Goal: Complete application form

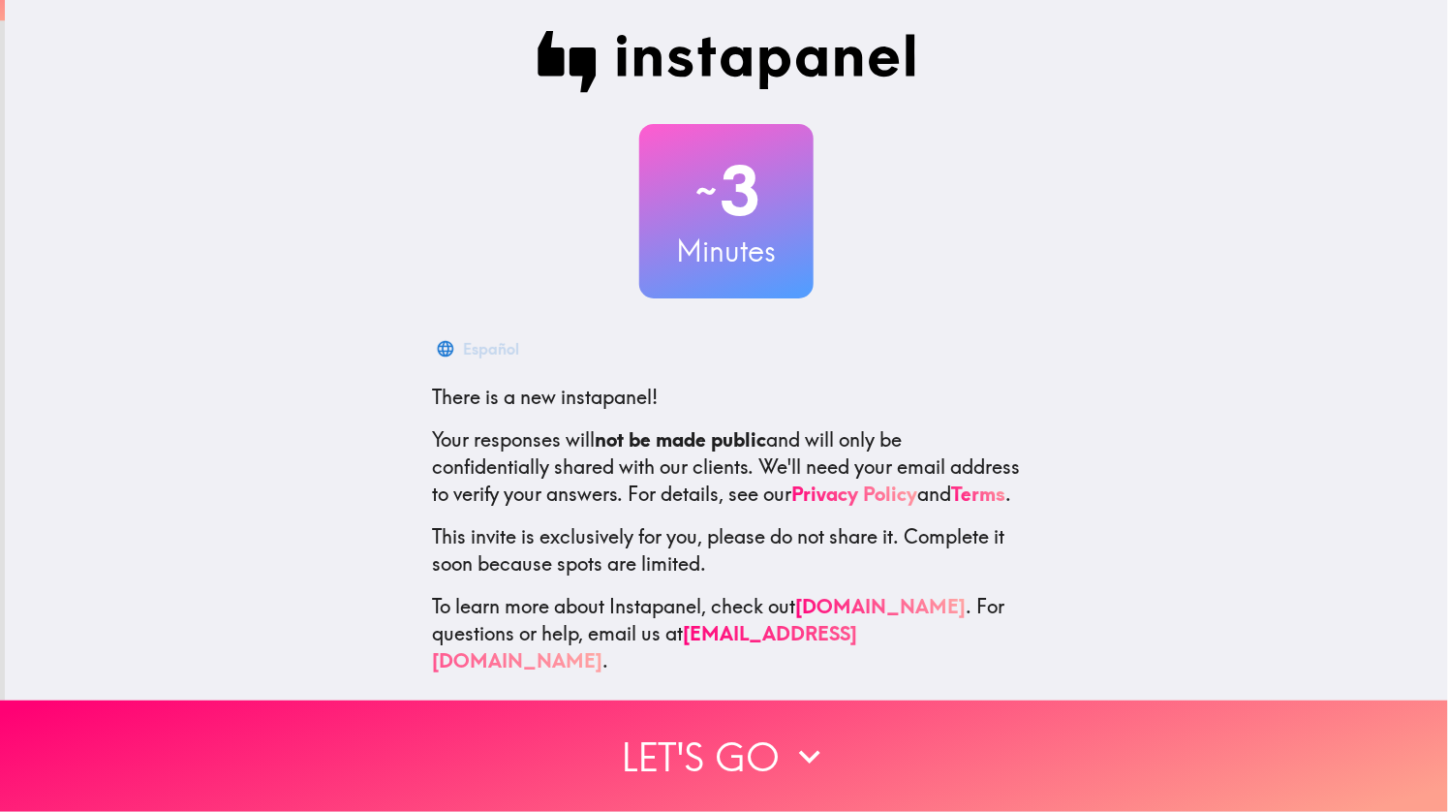
scroll to position [4, 0]
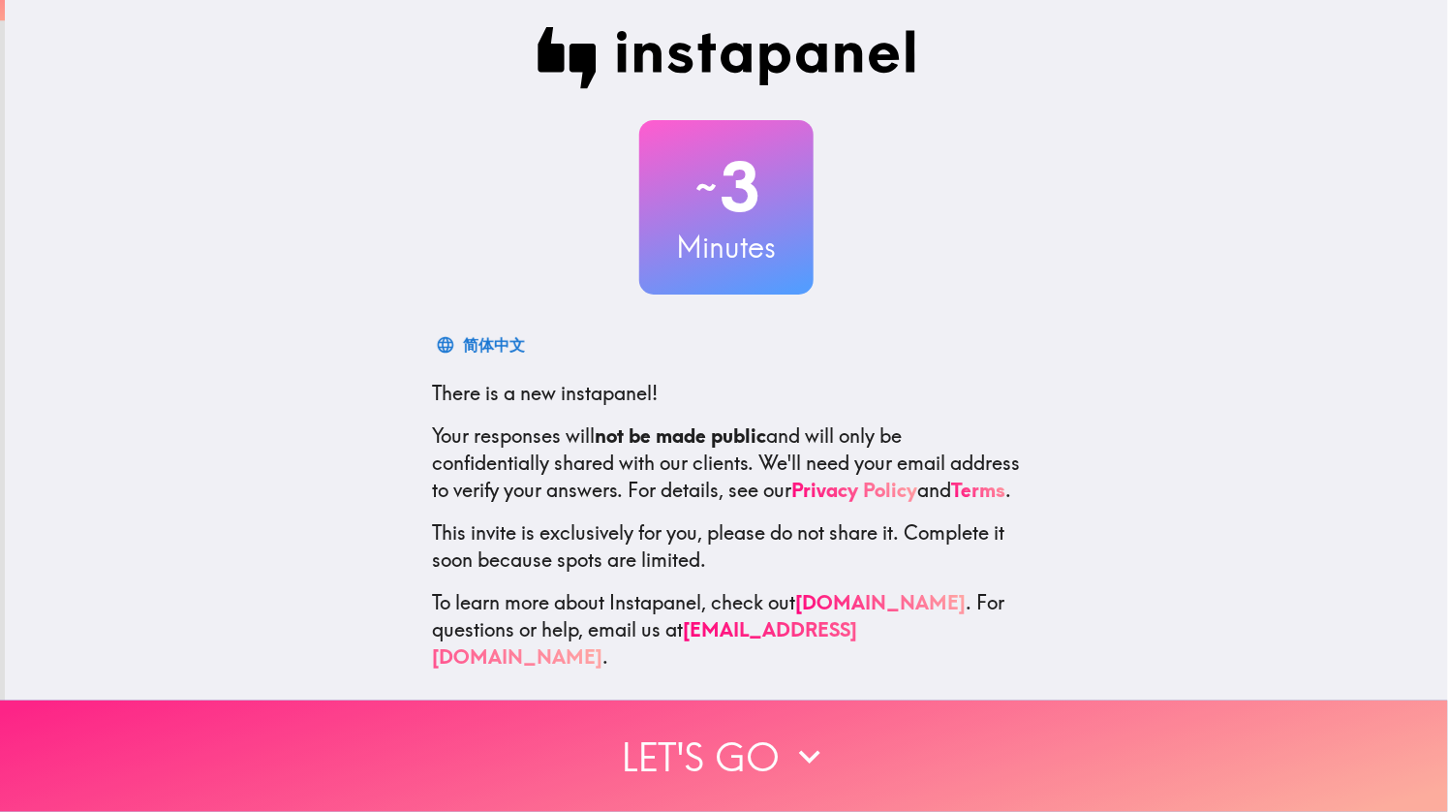
click at [748, 753] on button "Let's go" at bounding box center [724, 755] width 1448 height 111
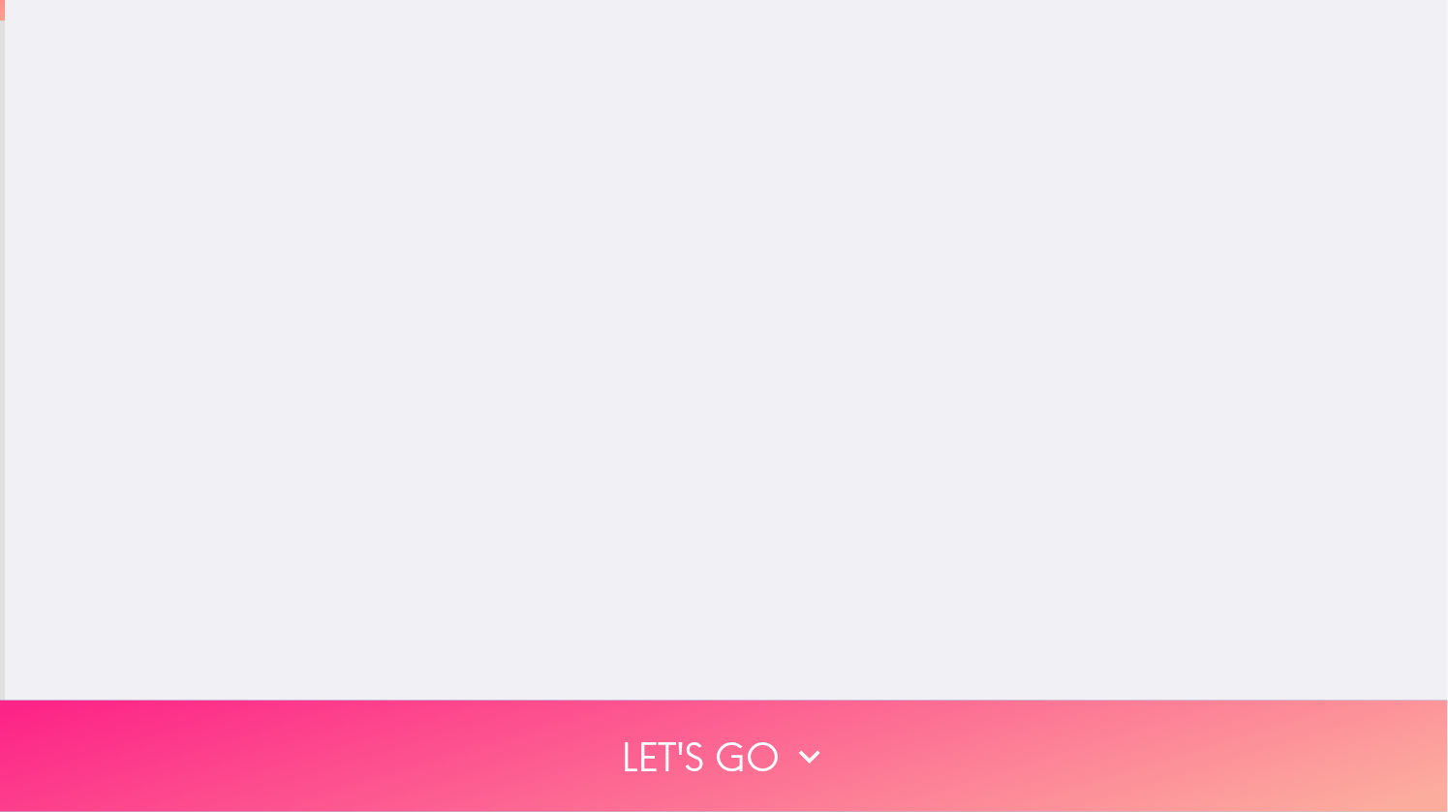
scroll to position [0, 0]
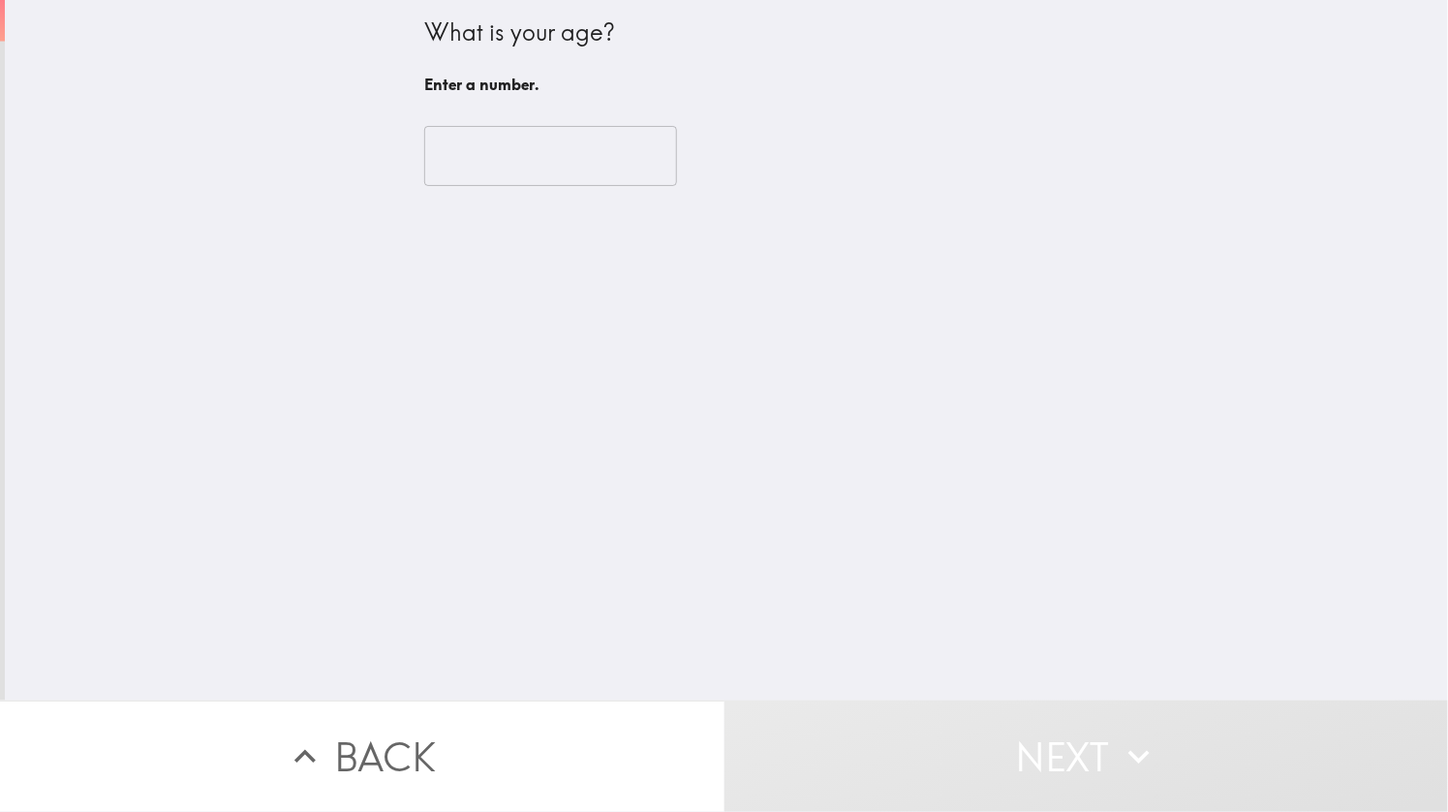
click at [481, 150] on input "number" at bounding box center [550, 156] width 253 height 60
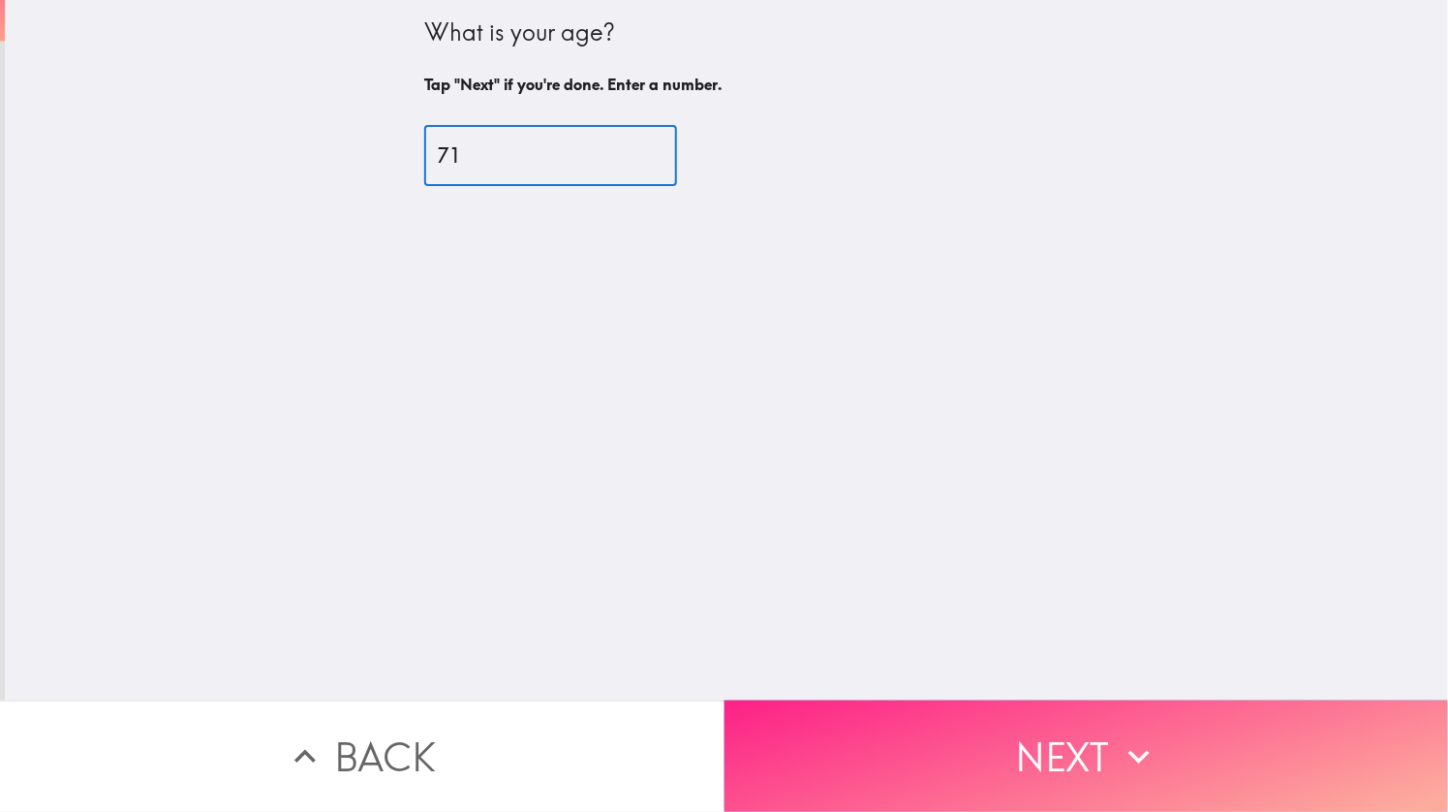
type input "71"
click at [1072, 783] on button "Next" at bounding box center [1087, 755] width 725 height 111
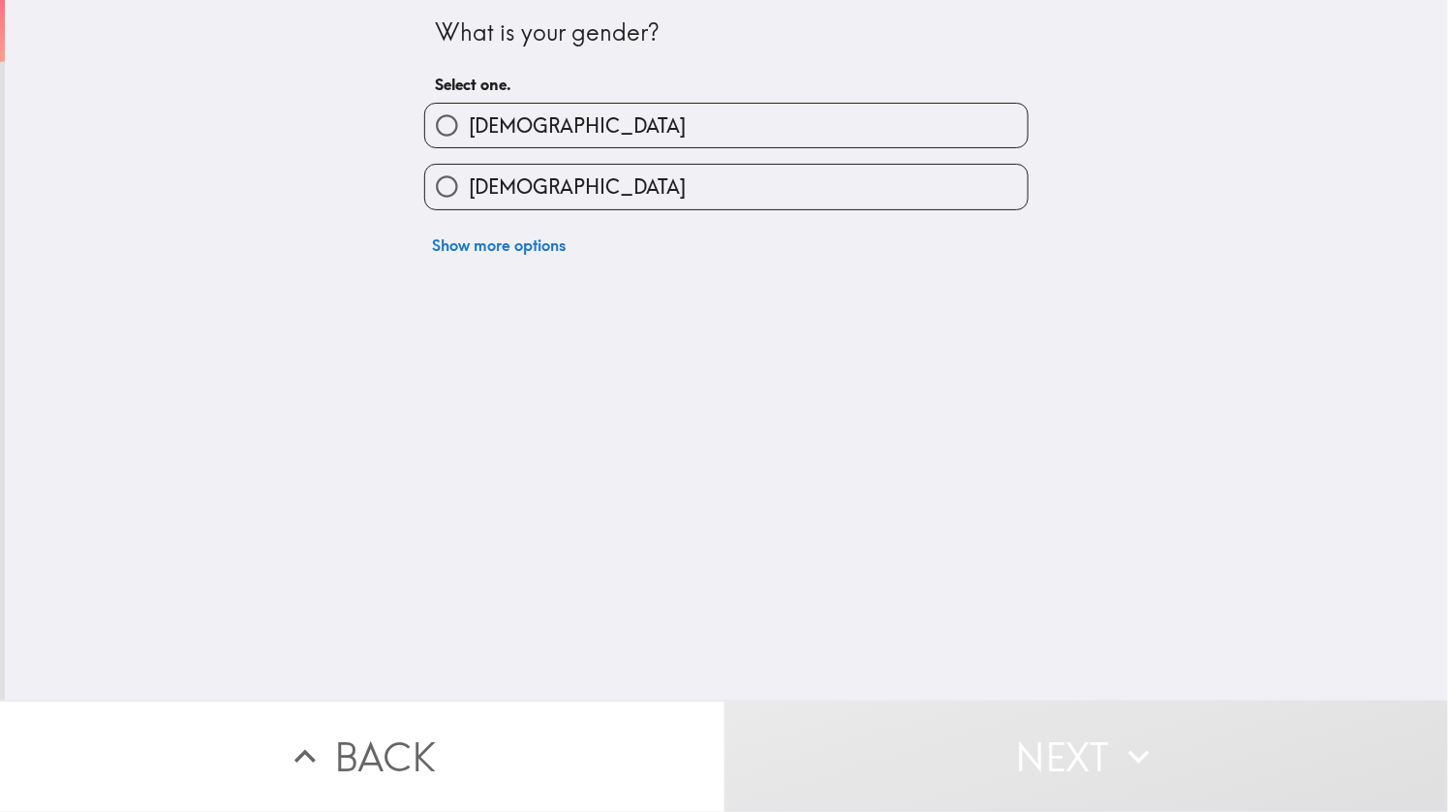
click at [497, 120] on span "[DEMOGRAPHIC_DATA]" at bounding box center [577, 125] width 217 height 27
click at [469, 120] on input "[DEMOGRAPHIC_DATA]" at bounding box center [447, 126] width 44 height 44
radio input "true"
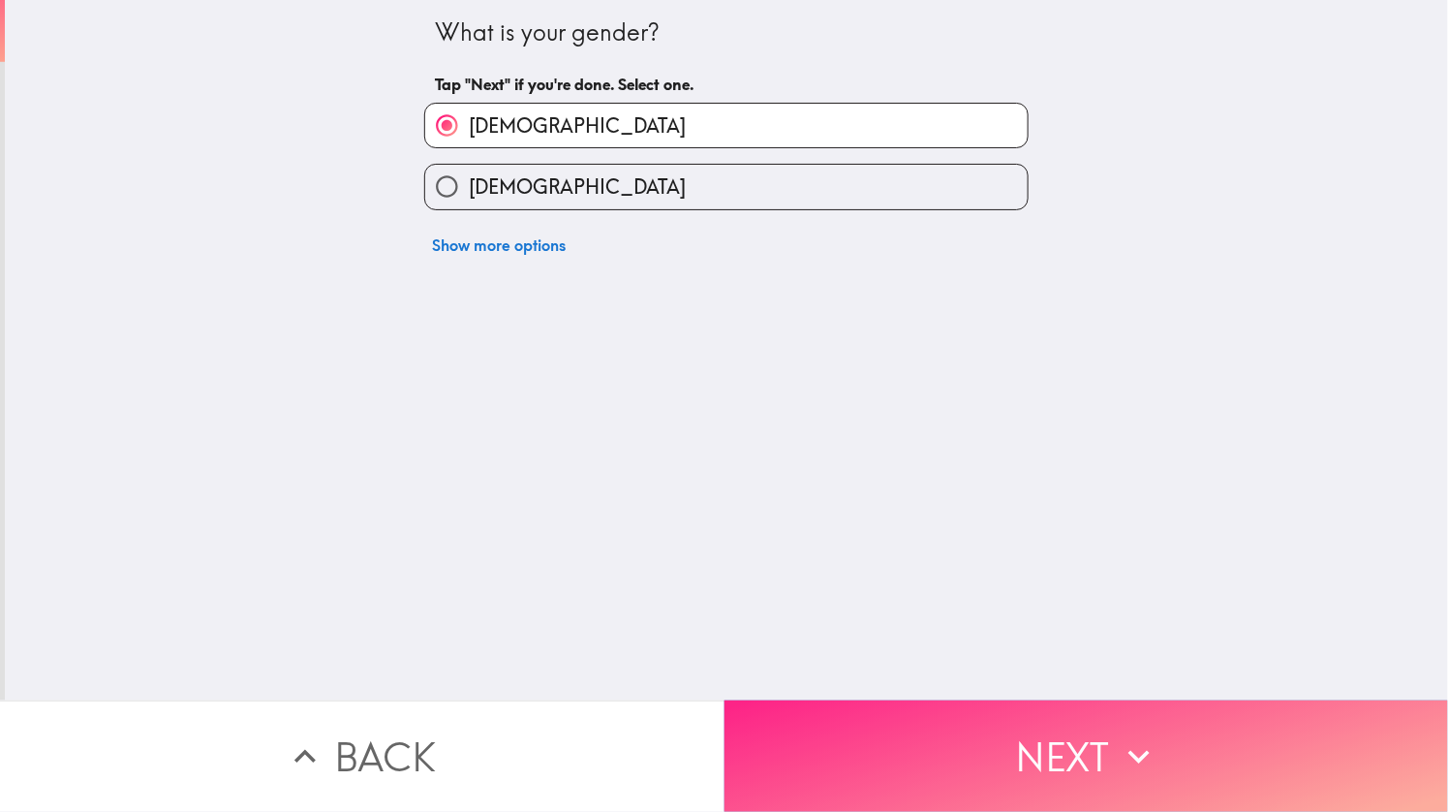
click at [1104, 761] on button "Next" at bounding box center [1087, 755] width 725 height 111
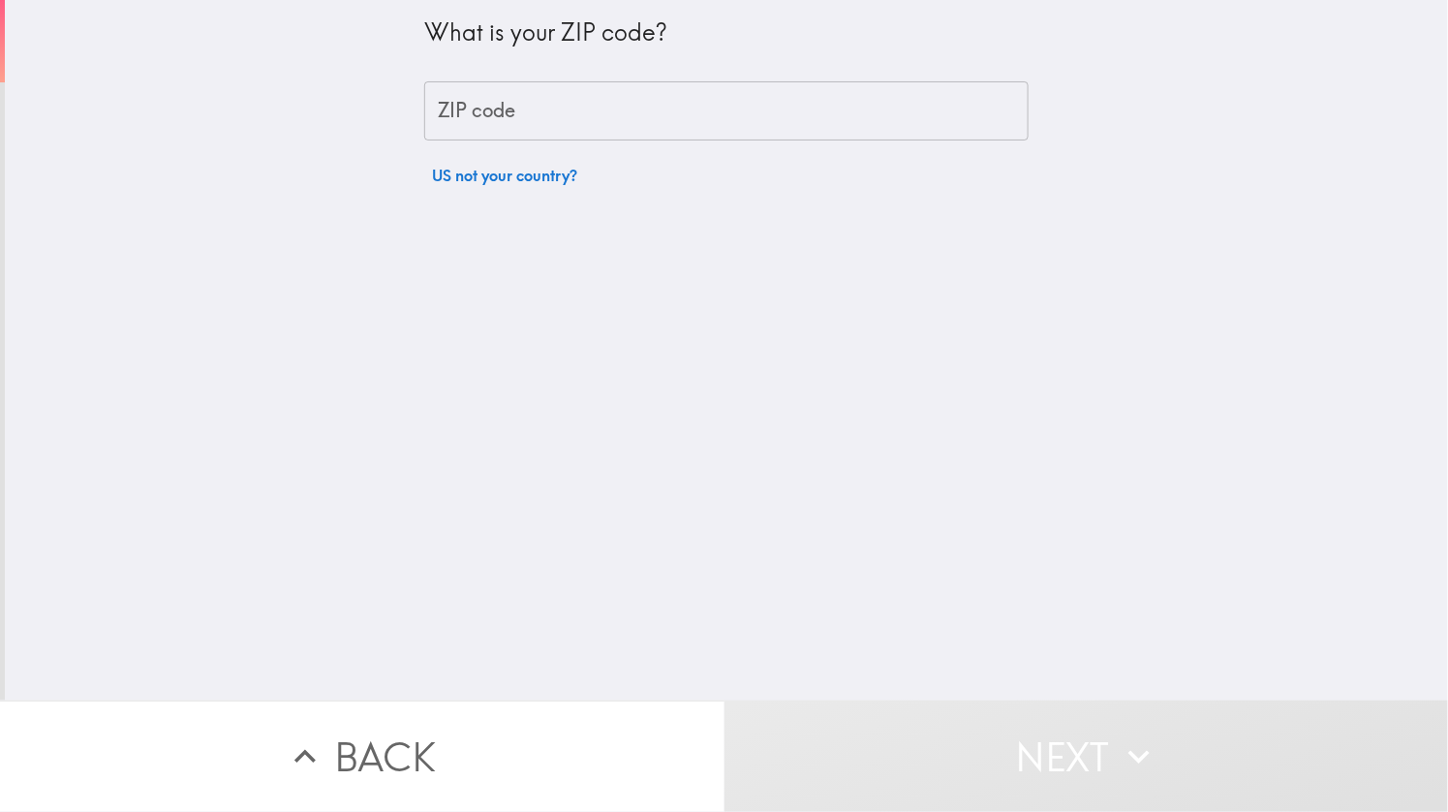
click at [567, 111] on input "ZIP code" at bounding box center [726, 111] width 605 height 60
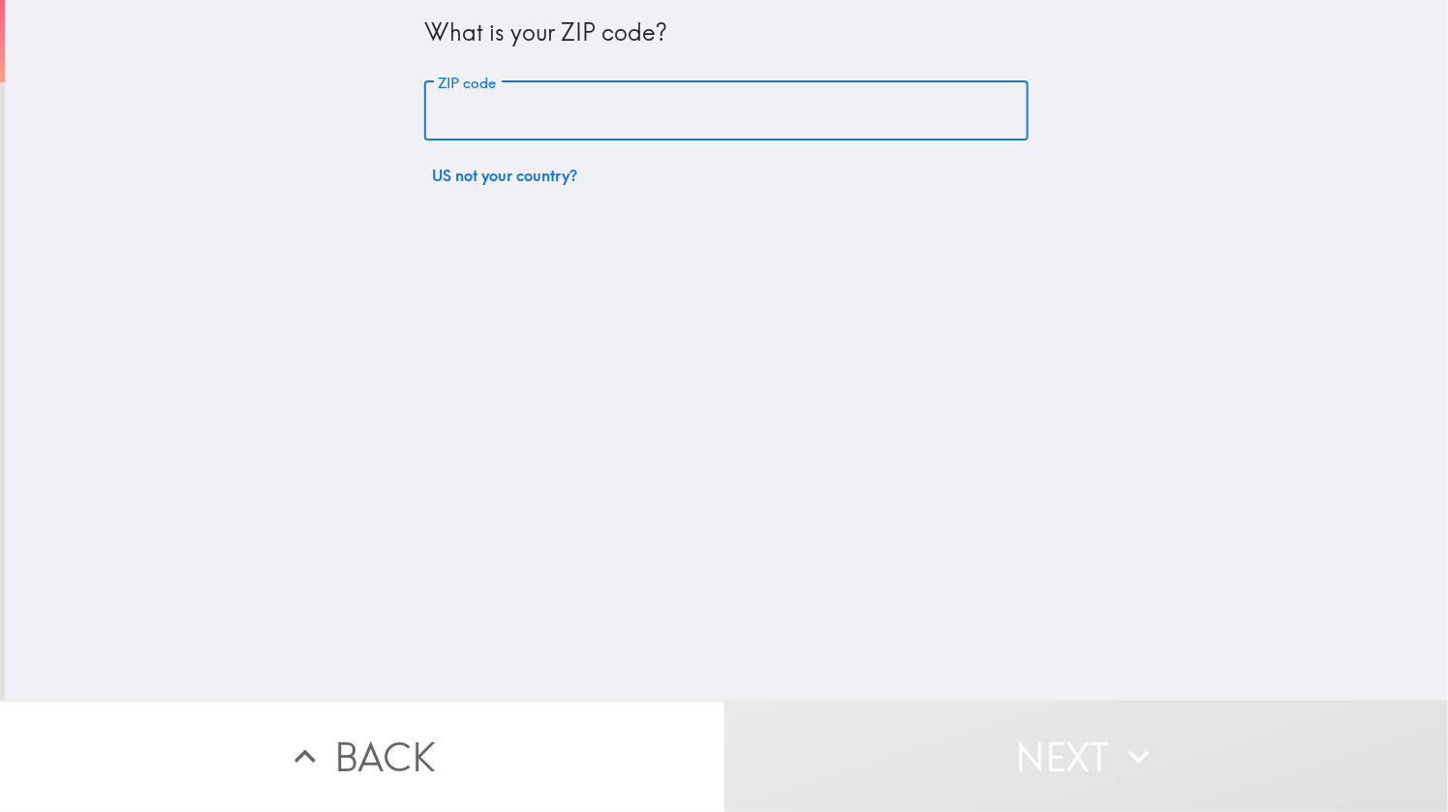
type input "80027"
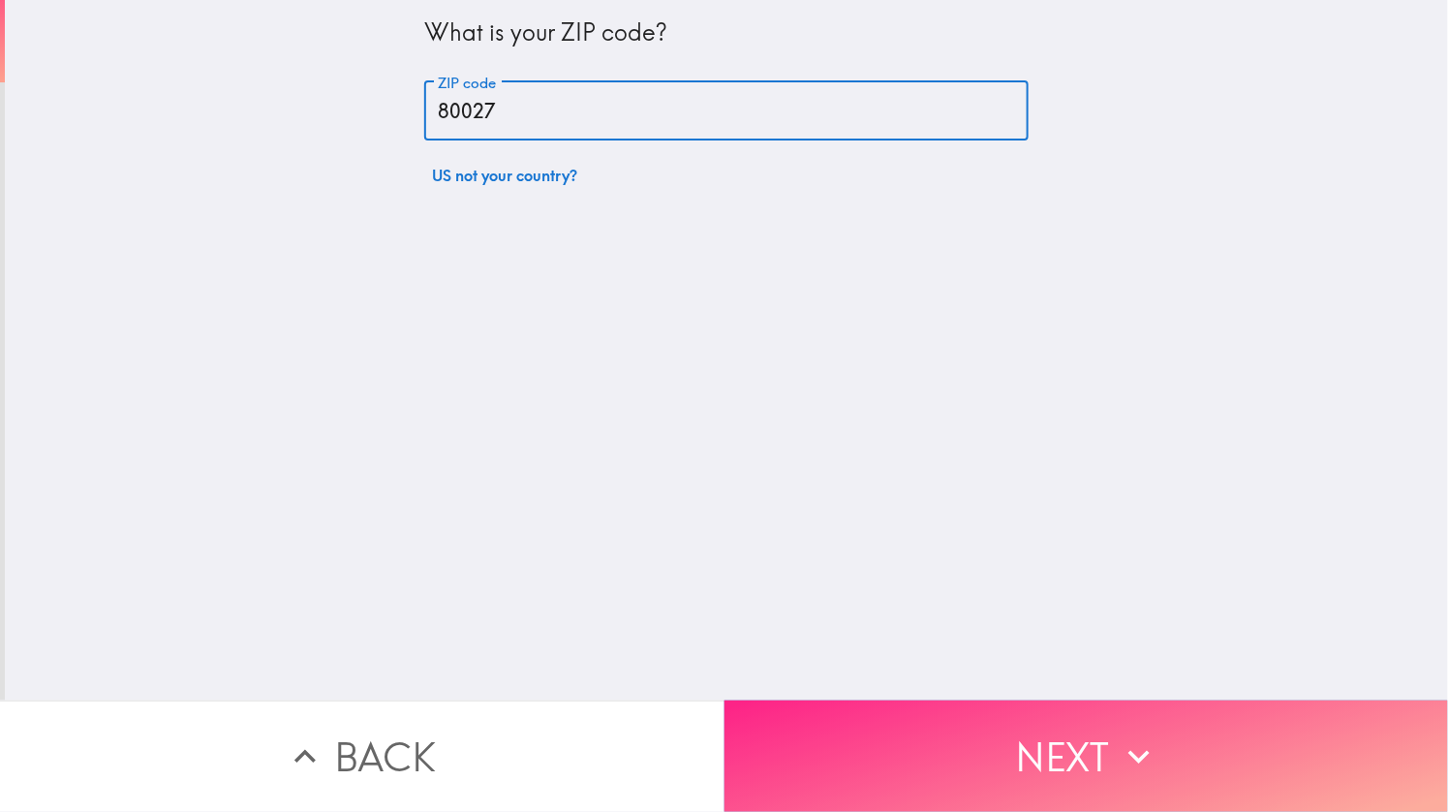
click at [1072, 765] on button "Next" at bounding box center [1087, 755] width 725 height 111
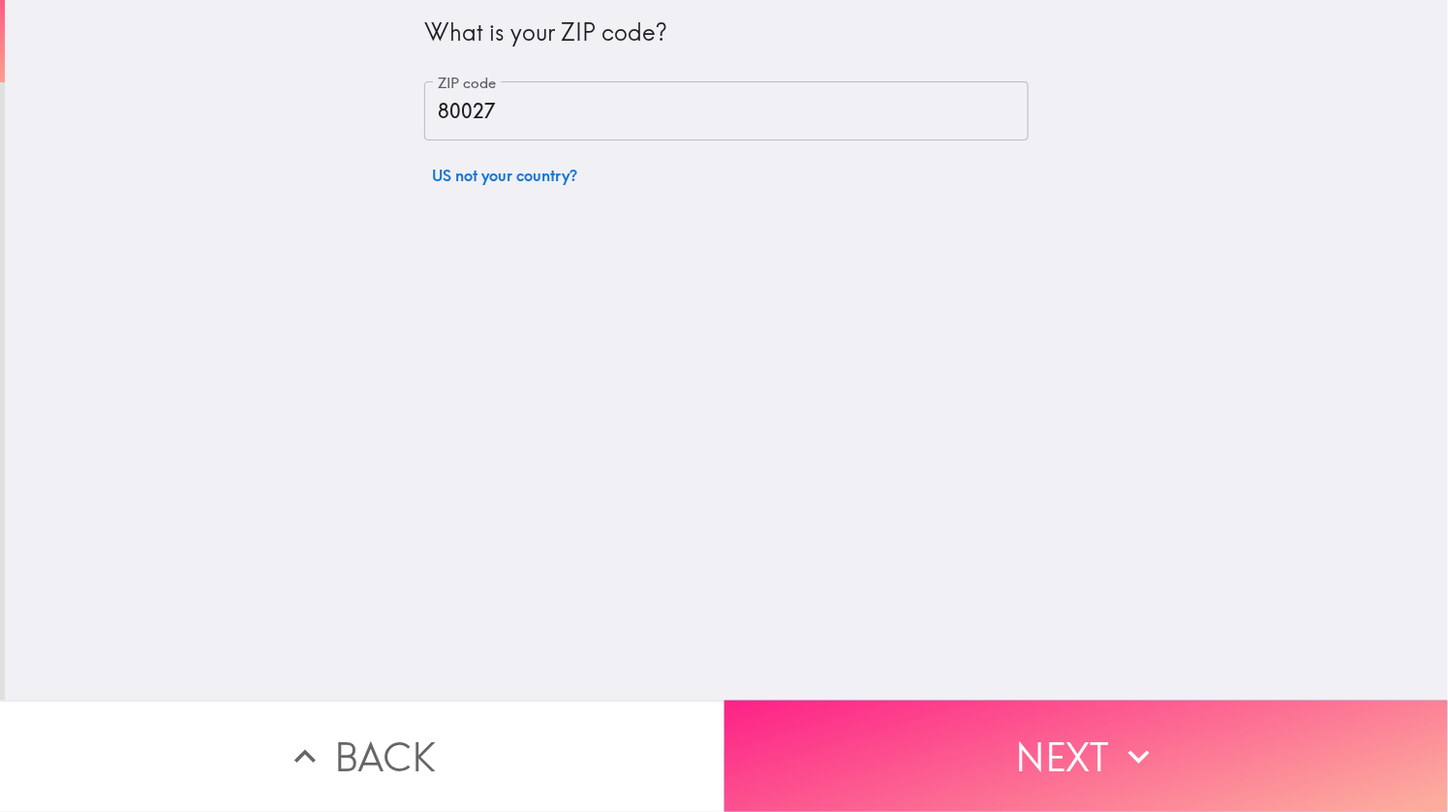
click at [1071, 753] on button "Next" at bounding box center [1087, 755] width 725 height 111
